Goal: Find specific page/section: Find specific page/section

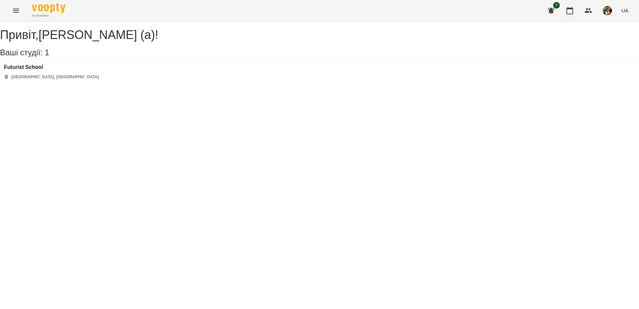
click at [17, 14] on icon "Menu" at bounding box center [16, 11] width 8 height 8
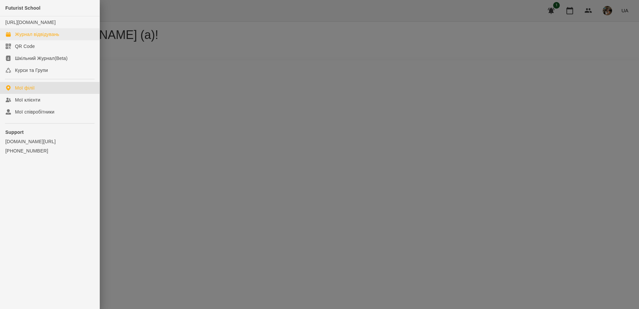
drag, startPoint x: 36, startPoint y: 34, endPoint x: 38, endPoint y: 39, distance: 5.4
click at [38, 39] on ul "[URL][DOMAIN_NAME] Журнал відвідувань QR Code Шкільний Журнал(Beta) Курси та Гр…" at bounding box center [50, 46] width 100 height 60
click at [38, 38] on div "Журнал відвідувань" at bounding box center [37, 34] width 44 height 7
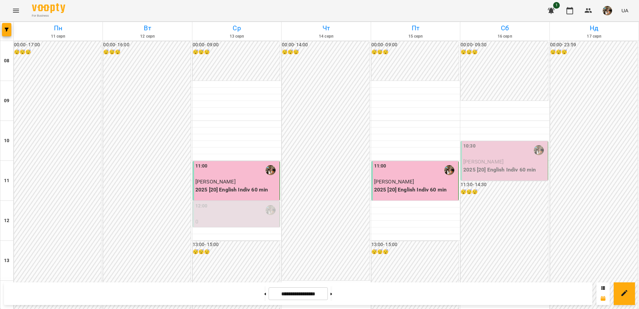
scroll to position [355, 0]
